Goal: Find contact information: Find contact information

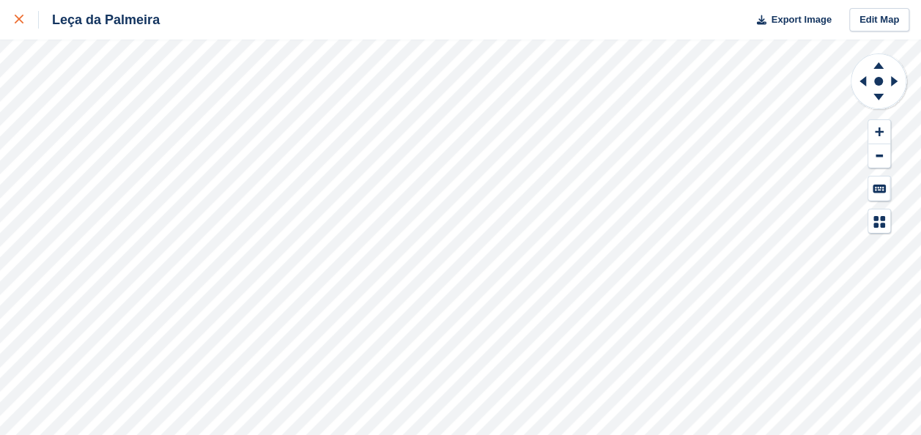
click at [18, 21] on icon at bounding box center [19, 19] width 9 height 9
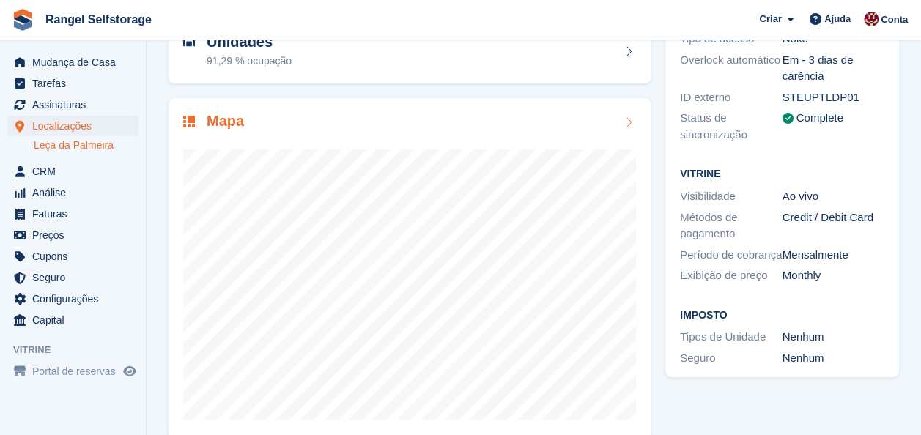
scroll to position [189, 0]
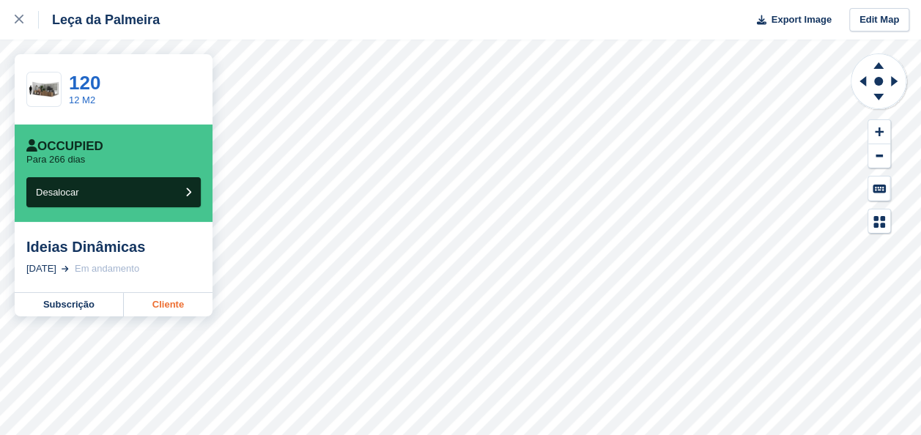
click at [181, 308] on link "Cliente" at bounding box center [168, 304] width 89 height 23
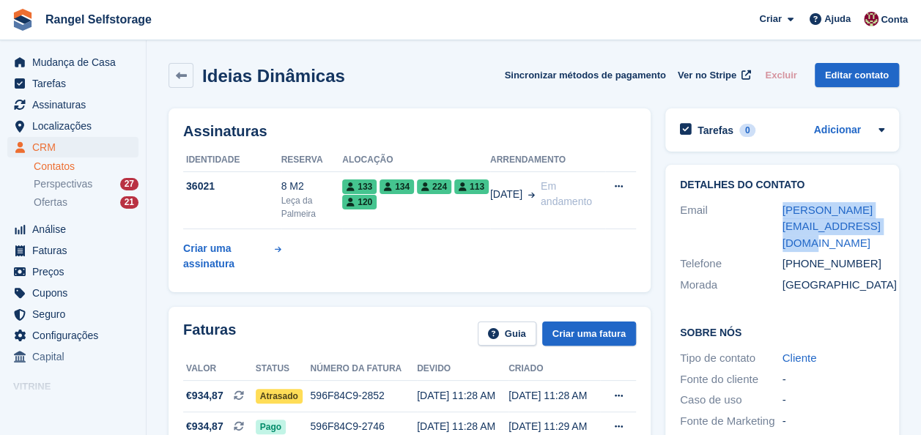
drag, startPoint x: 851, startPoint y: 226, endPoint x: 779, endPoint y: 204, distance: 75.3
click at [779, 204] on div "Email sofia.portela@ideiasdinamicas.com" at bounding box center [782, 227] width 204 height 54
copy div "sofia.portela@ideiasdinamicas.com"
